Goal: Task Accomplishment & Management: Complete application form

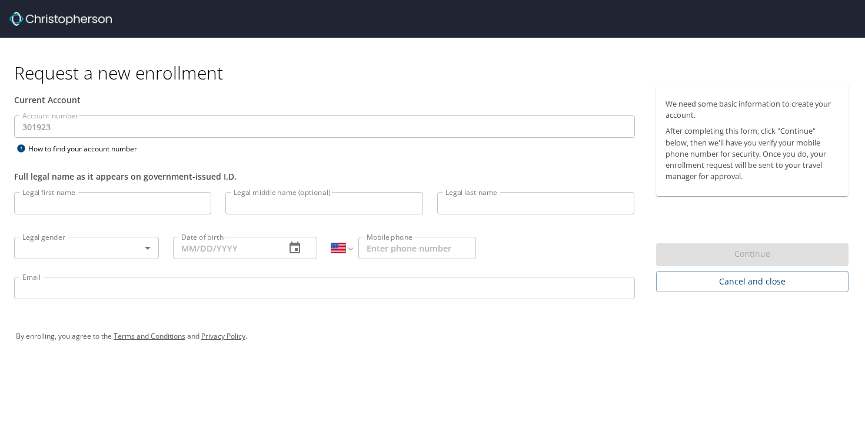
select select "US"
click at [73, 210] on input "Legal first name" at bounding box center [112, 203] width 197 height 22
type input "[PERSON_NAME]"
type input "Tové"
type input "[PERSON_NAME]"
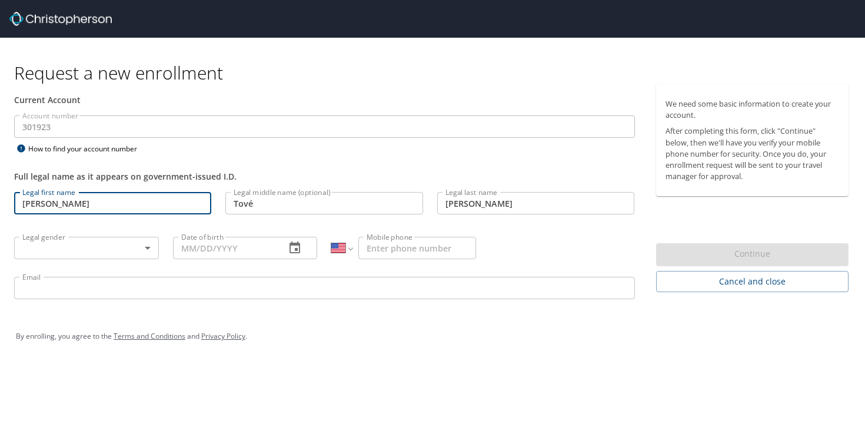
type input "[PHONE_NUMBER]"
click at [84, 247] on body "Request a new enrollment Current Account Account number 301923 Account number H…" at bounding box center [432, 220] width 865 height 440
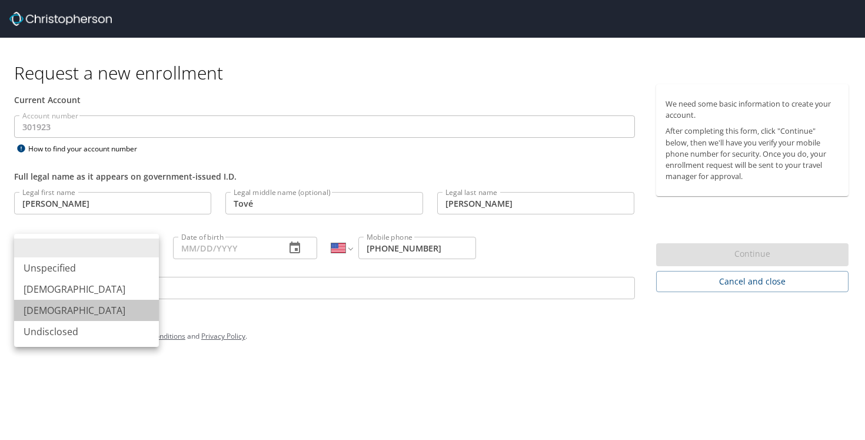
click at [85, 308] on li "[DEMOGRAPHIC_DATA]" at bounding box center [86, 310] width 145 height 21
type input "[DEMOGRAPHIC_DATA]"
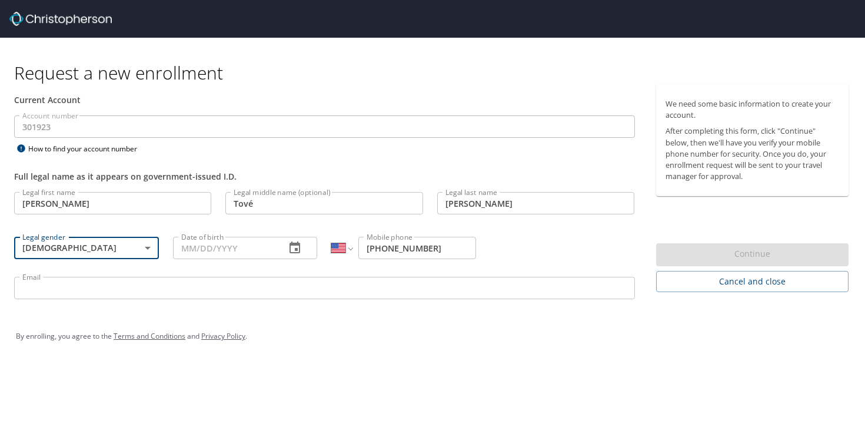
click at [195, 251] on input "Date of birth" at bounding box center [225, 248] width 104 height 22
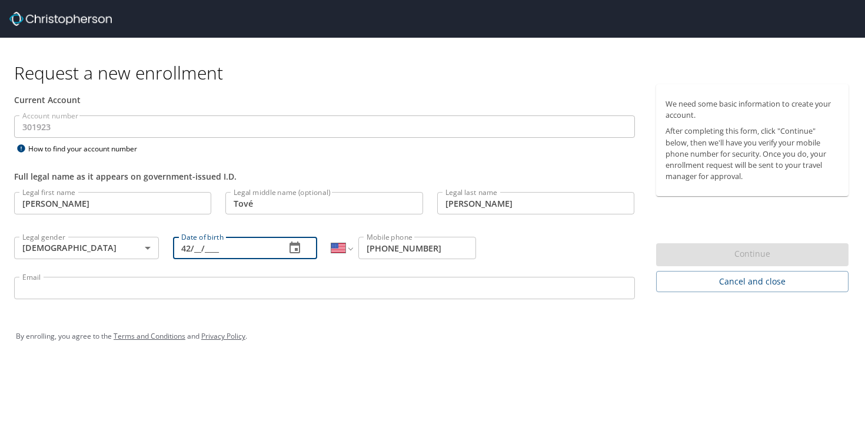
type input "4_/__/____"
type input "[DATE]"
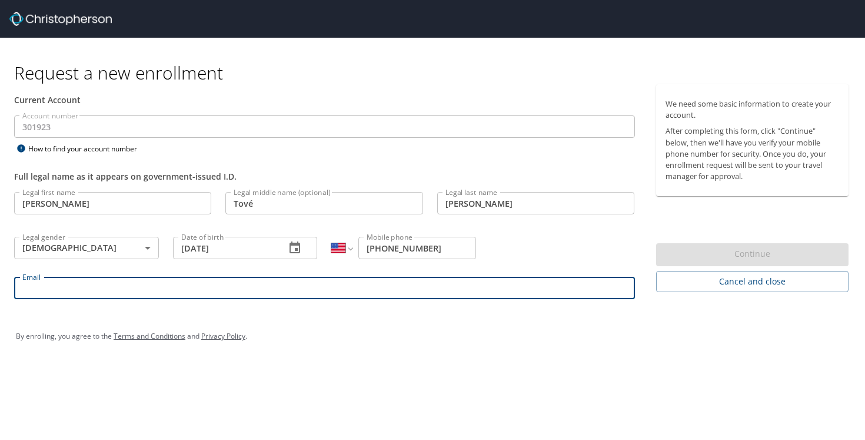
click at [120, 298] on input "Email" at bounding box center [324, 288] width 621 height 22
type input "[EMAIL_ADDRESS][DOMAIN_NAME]"
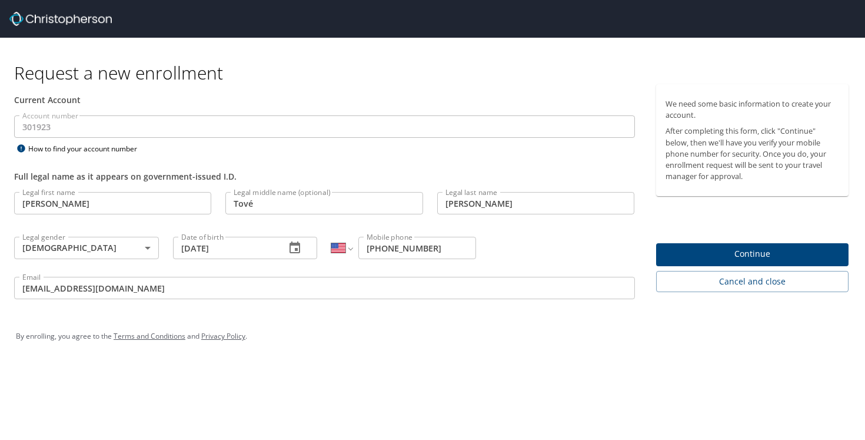
click at [721, 256] on span "Continue" at bounding box center [753, 254] width 174 height 15
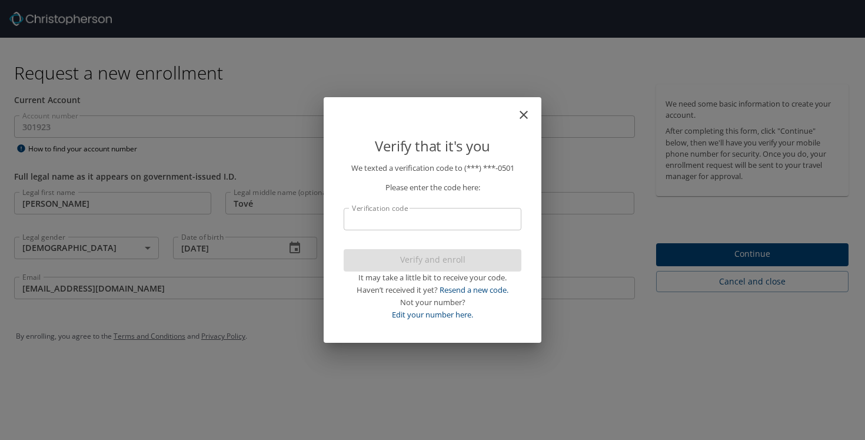
click at [452, 211] on input "Verification code" at bounding box center [433, 219] width 178 height 22
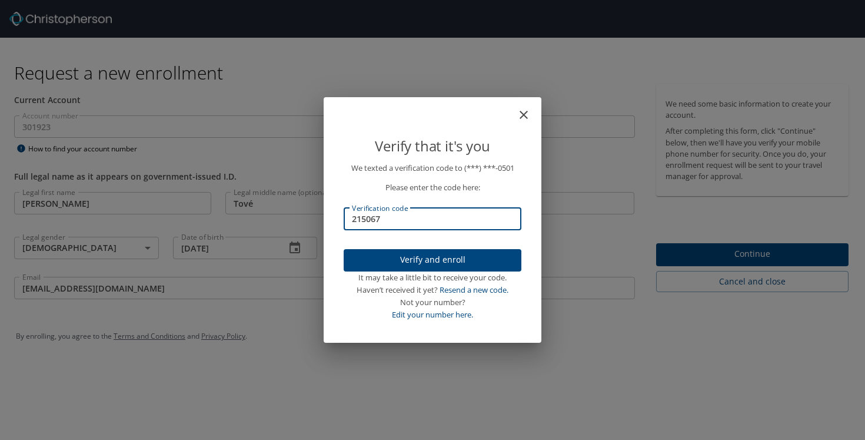
type input "215067"
click at [462, 254] on span "Verify and enroll" at bounding box center [432, 260] width 159 height 15
